Goal: Find specific page/section: Find specific page/section

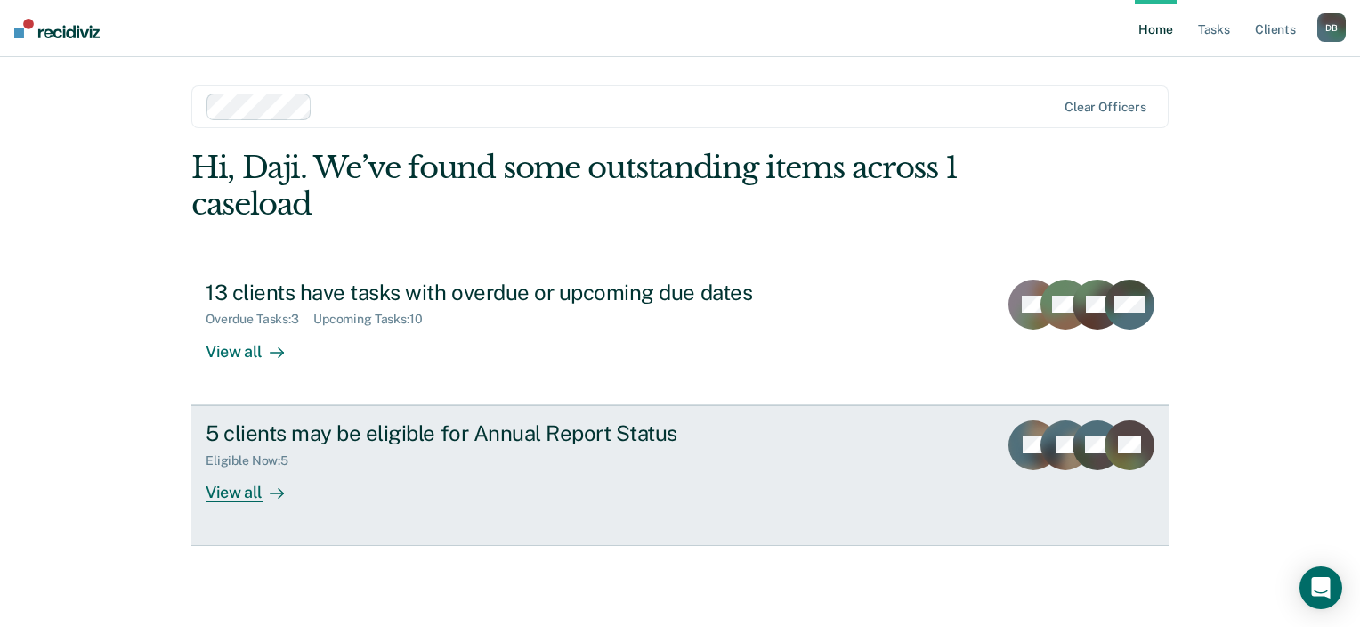
click at [224, 498] on div "View all" at bounding box center [256, 484] width 100 height 35
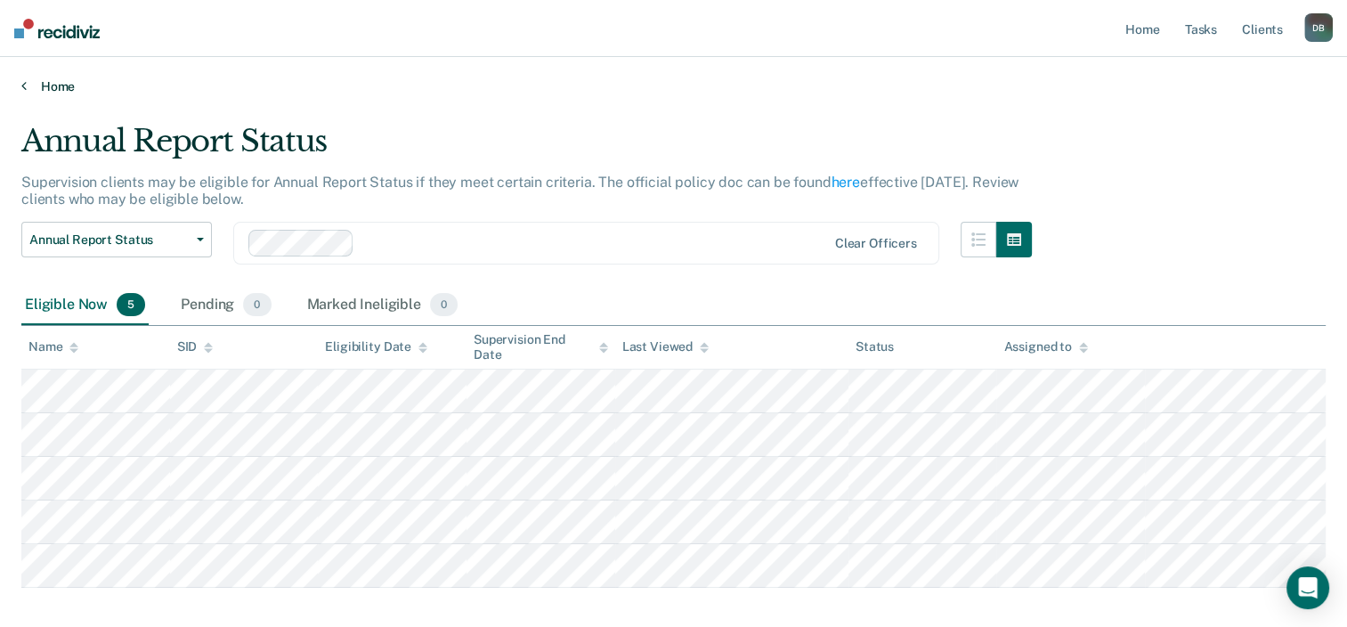
click at [47, 84] on link "Home" at bounding box center [673, 86] width 1304 height 16
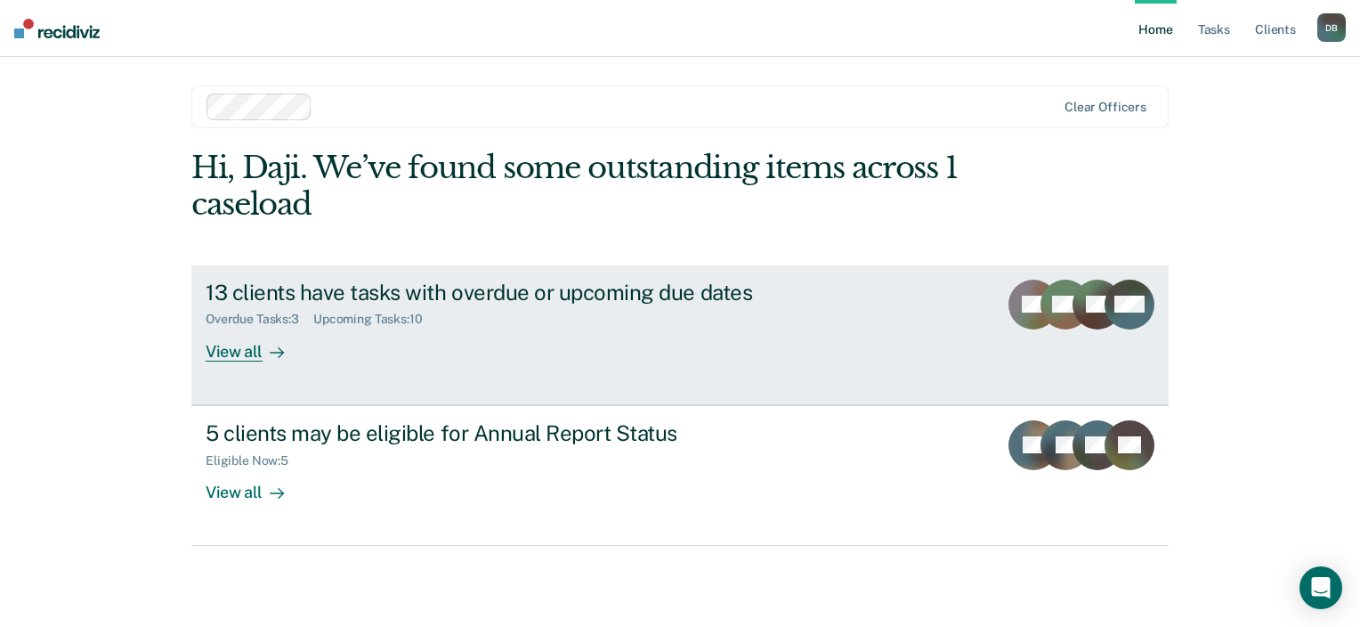
click at [263, 348] on div at bounding box center [273, 351] width 21 height 20
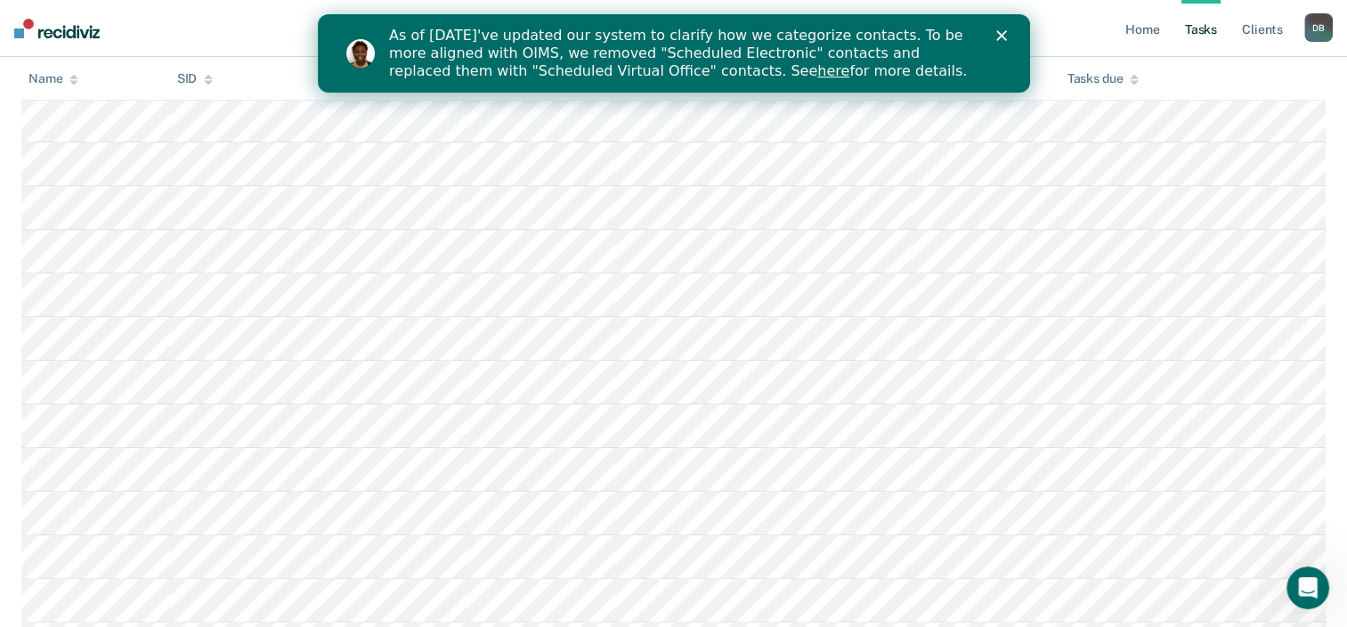
click at [1002, 36] on icon "Close" at bounding box center [1000, 35] width 11 height 11
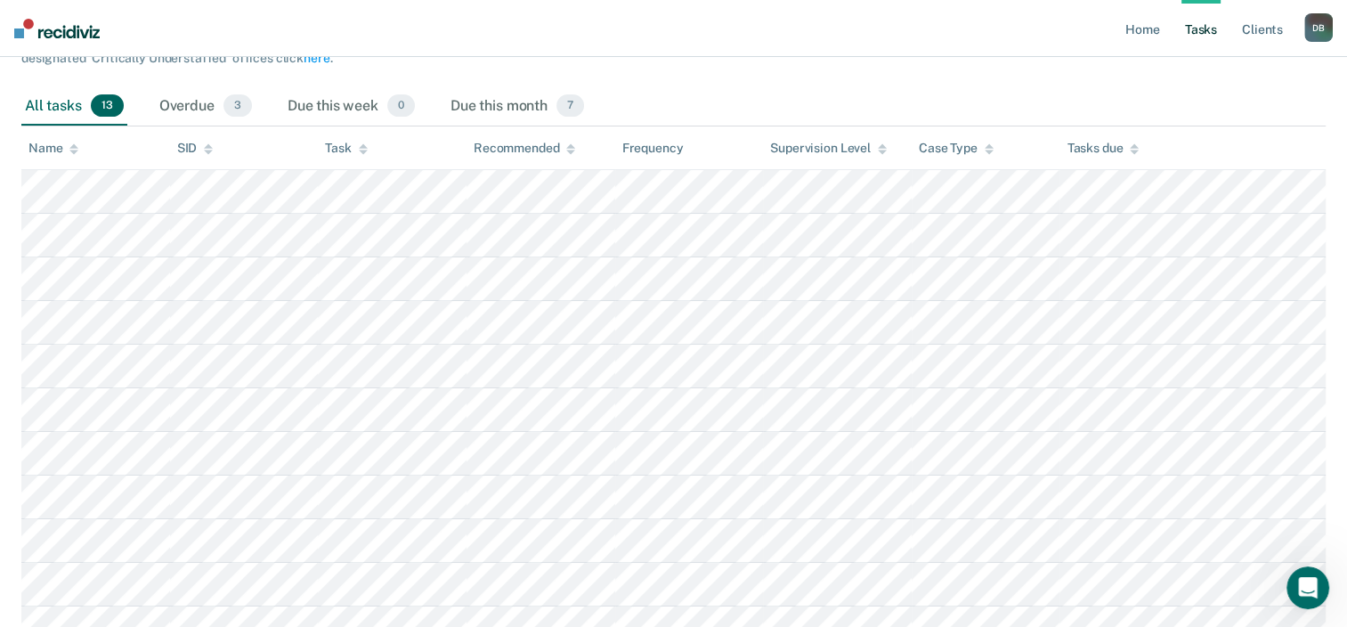
scroll to position [230, 0]
click at [349, 144] on table "Name SID Task Recommended Frequency Supervision Level Case Type Tasks due" at bounding box center [673, 433] width 1304 height 611
click at [734, 54] on nav "Home Tasks Client s [PERSON_NAME] D B Profile How it works Log Out" at bounding box center [673, 28] width 1347 height 57
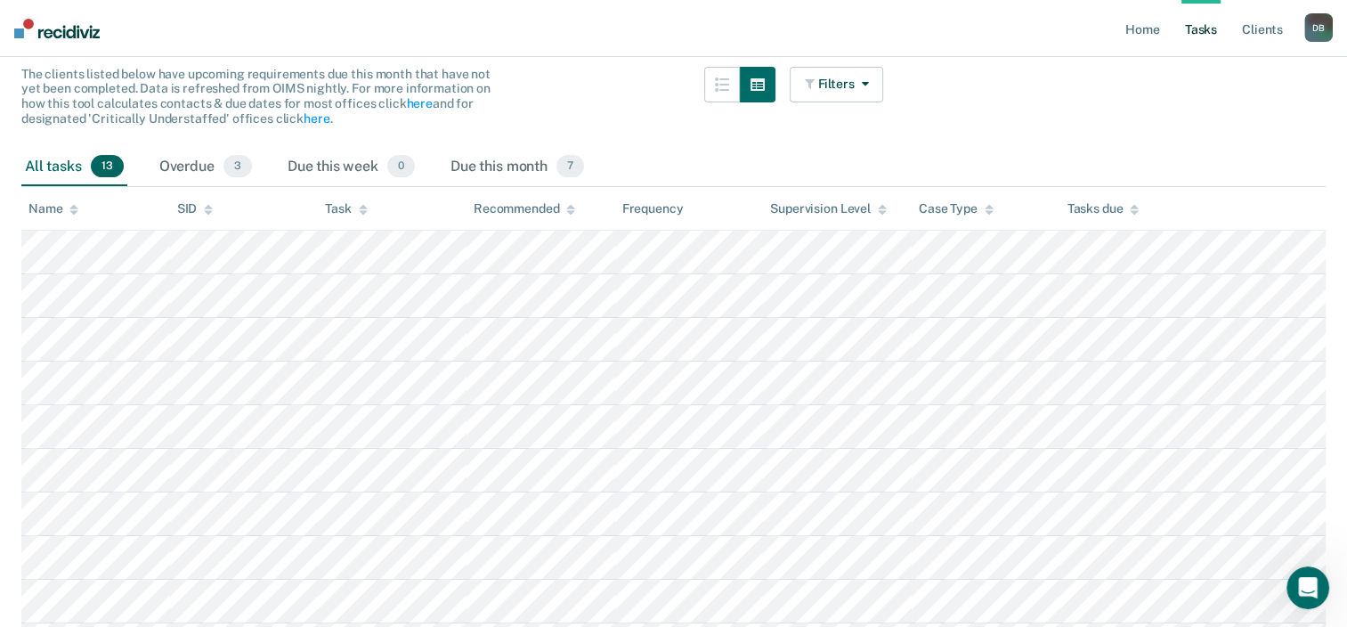
scroll to position [0, 0]
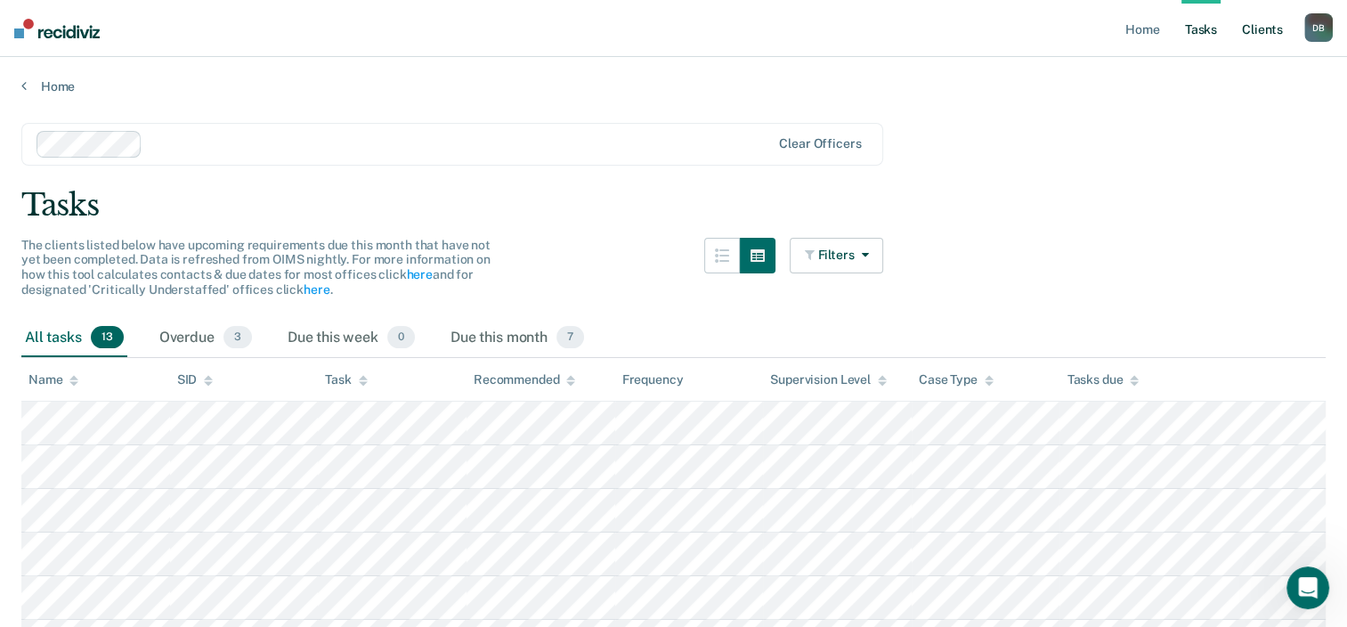
click at [1273, 27] on link "Client s" at bounding box center [1262, 28] width 48 height 57
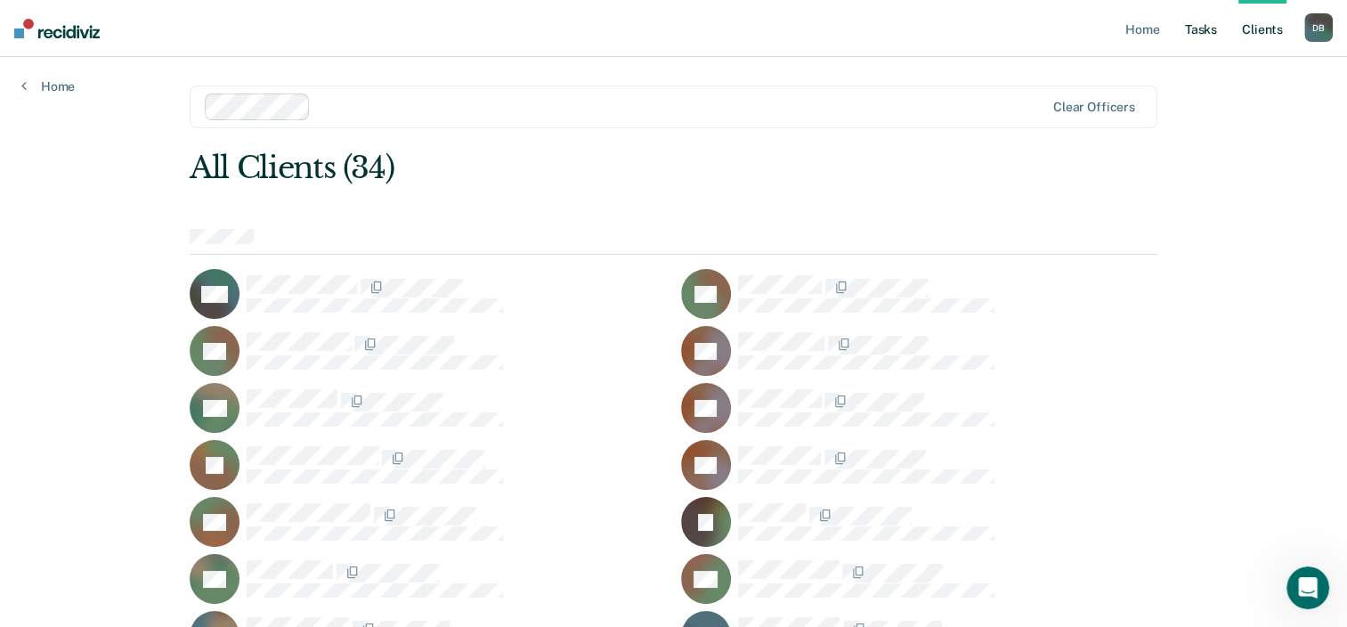
click at [1205, 25] on link "Tasks" at bounding box center [1200, 28] width 39 height 57
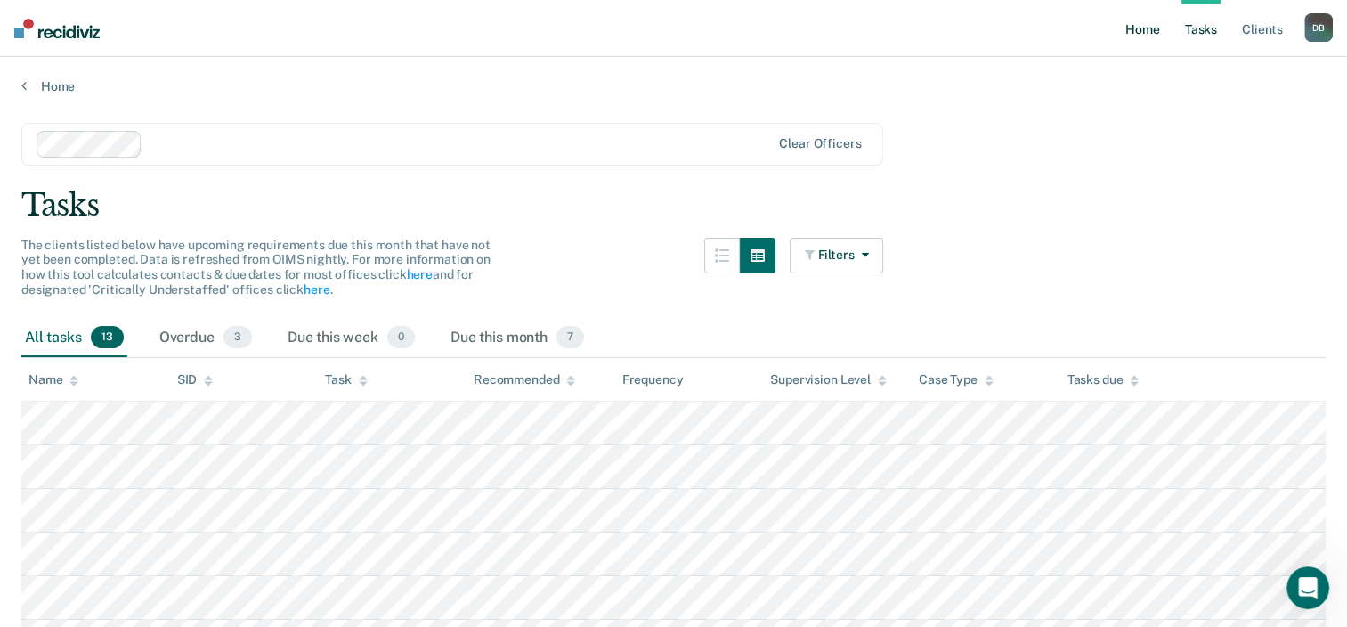
click at [1140, 28] on link "Home" at bounding box center [1142, 28] width 41 height 57
